Goal: Task Accomplishment & Management: Manage account settings

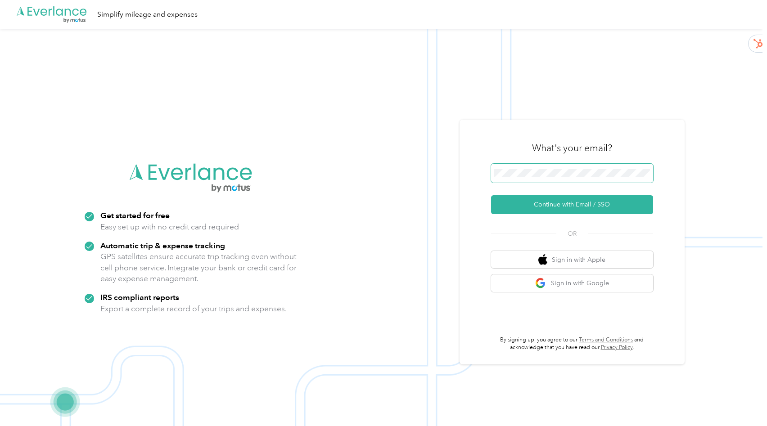
click at [553, 167] on span at bounding box center [572, 173] width 162 height 19
click at [565, 290] on button "Sign in with Google" at bounding box center [572, 283] width 162 height 18
click at [53, 9] on icon ".cls-1 { fill: #00adee; } .cls-2 { fill: #fff; } .cls-3 { fill: #707372; } .cls…" at bounding box center [52, 14] width 72 height 18
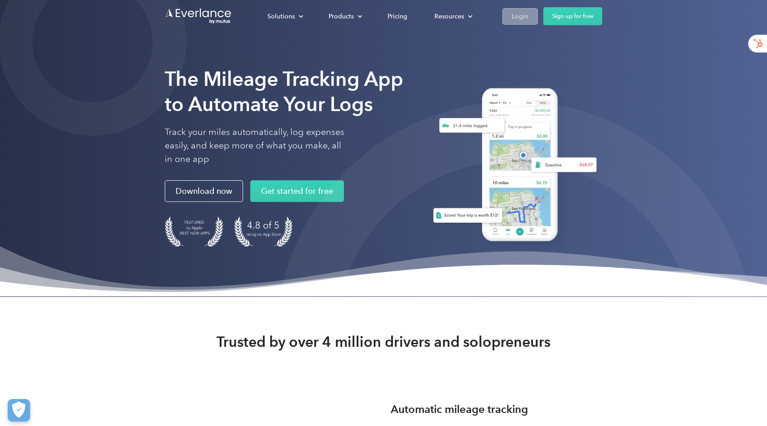
click at [516, 8] on link "Login" at bounding box center [520, 16] width 36 height 17
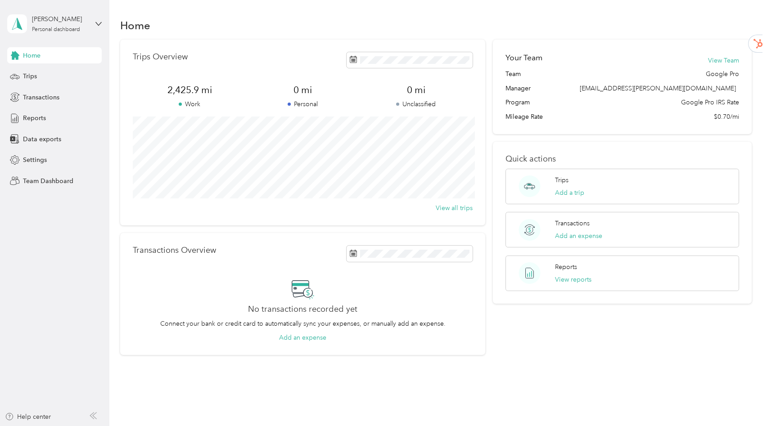
click at [92, 22] on div "[PERSON_NAME] Personal dashboard" at bounding box center [54, 23] width 94 height 31
click at [68, 78] on div "Team dashboard" at bounding box center [128, 74] width 228 height 16
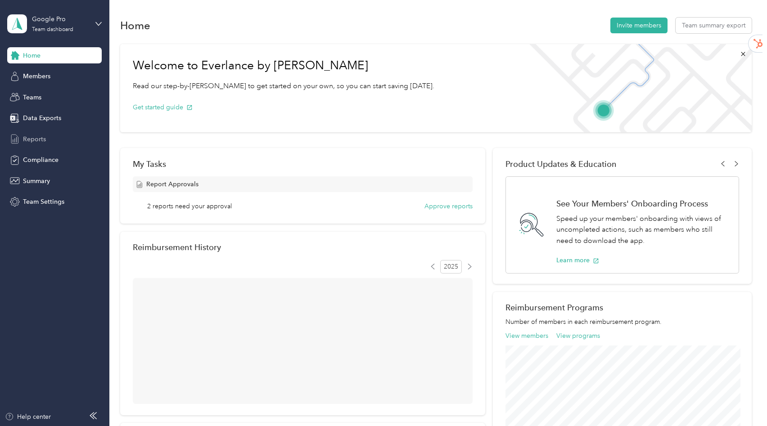
click at [51, 137] on div "Reports" at bounding box center [54, 139] width 94 height 16
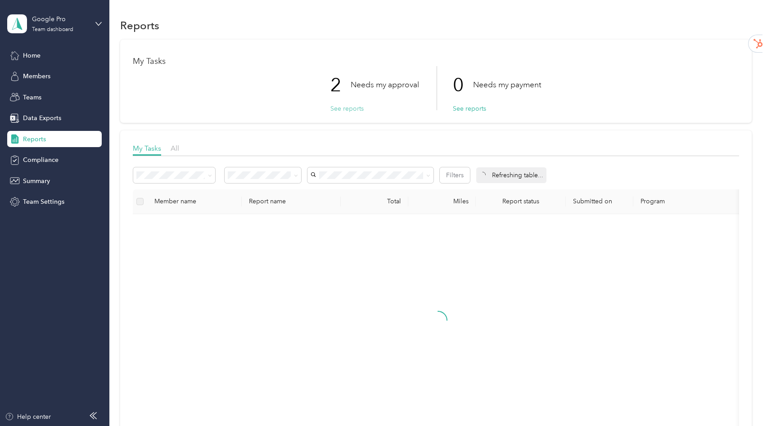
click at [347, 109] on button "See reports" at bounding box center [346, 108] width 33 height 9
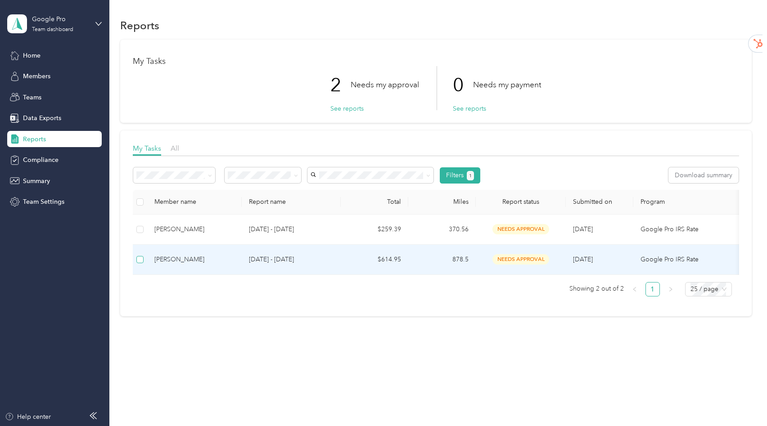
click at [142, 263] on label at bounding box center [139, 260] width 7 height 10
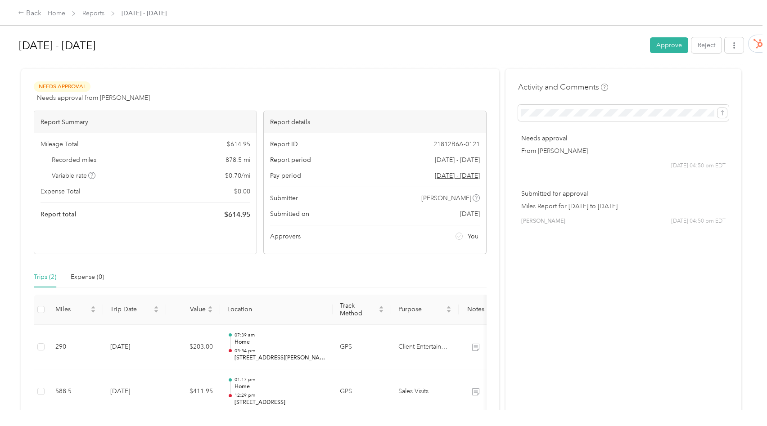
click at [673, 58] on div "[DATE] - [DATE] Approve Reject" at bounding box center [381, 47] width 724 height 27
click at [673, 54] on div "[DATE] - [DATE] Approve Reject" at bounding box center [381, 47] width 724 height 27
click at [674, 42] on button "Approve" at bounding box center [669, 45] width 38 height 16
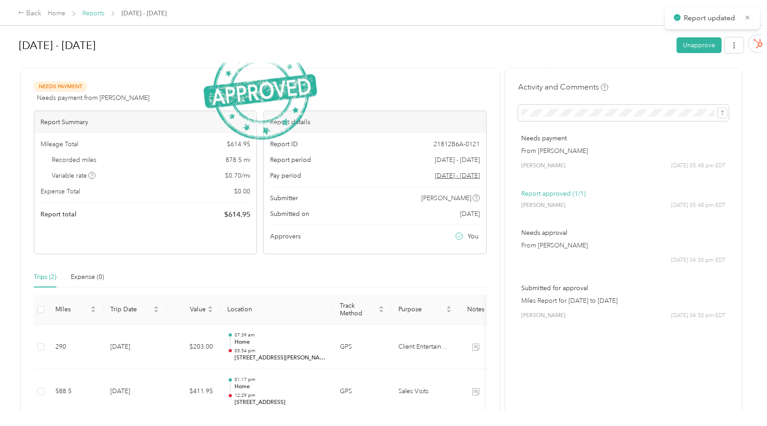
click at [101, 15] on link "Reports" at bounding box center [93, 13] width 22 height 8
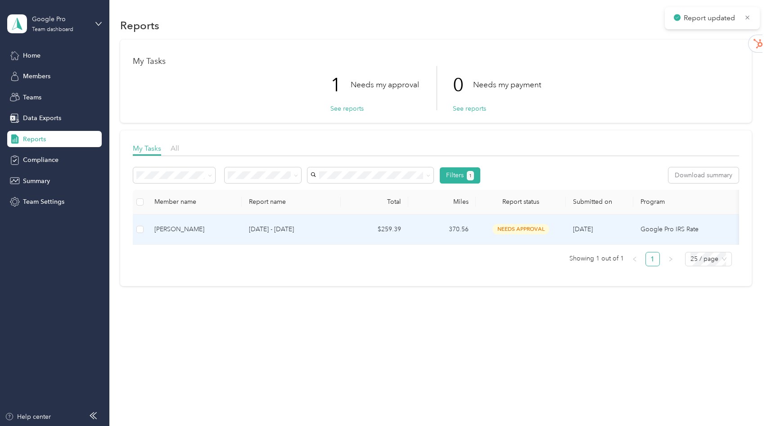
click at [215, 230] on div "[PERSON_NAME]" at bounding box center [194, 230] width 80 height 10
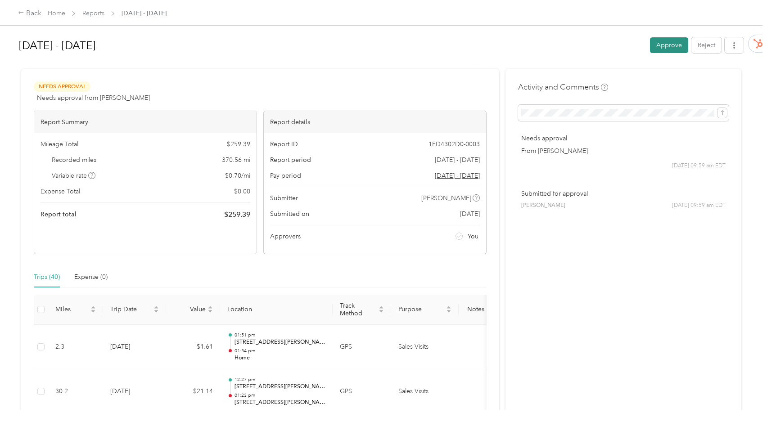
click at [683, 45] on button "Approve" at bounding box center [669, 45] width 38 height 16
